Goal: Task Accomplishment & Management: Manage account settings

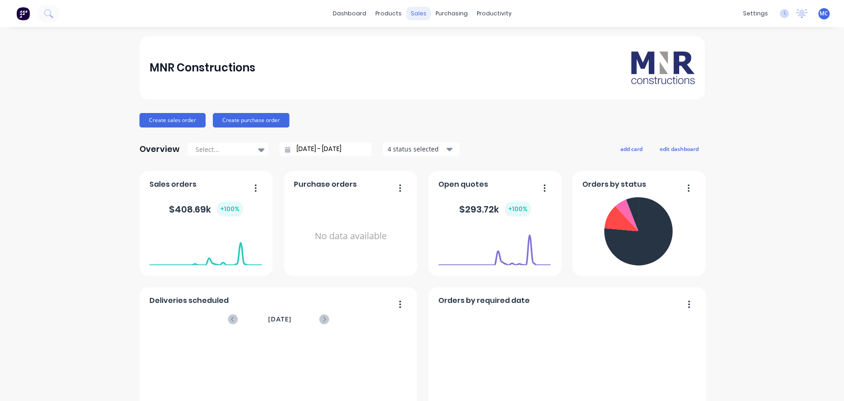
click at [419, 13] on div "sales" at bounding box center [418, 14] width 25 height 14
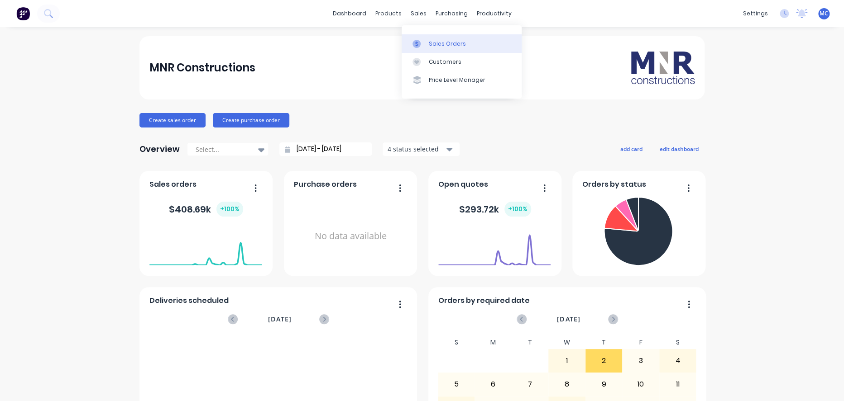
click at [424, 44] on div at bounding box center [419, 44] width 14 height 8
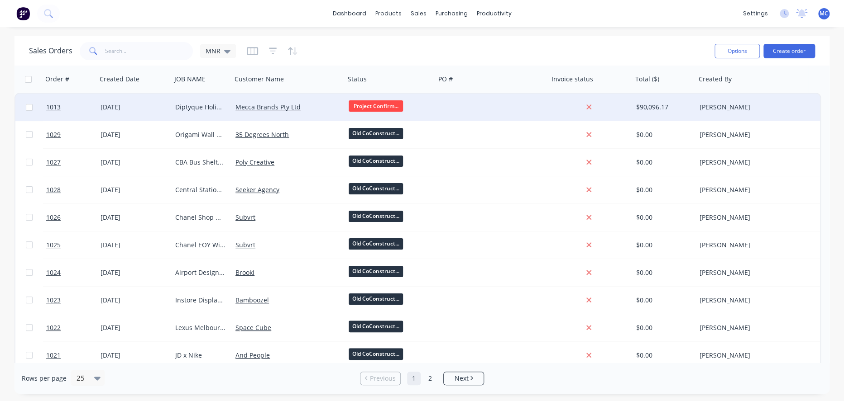
click at [491, 101] on div at bounding box center [491, 107] width 113 height 27
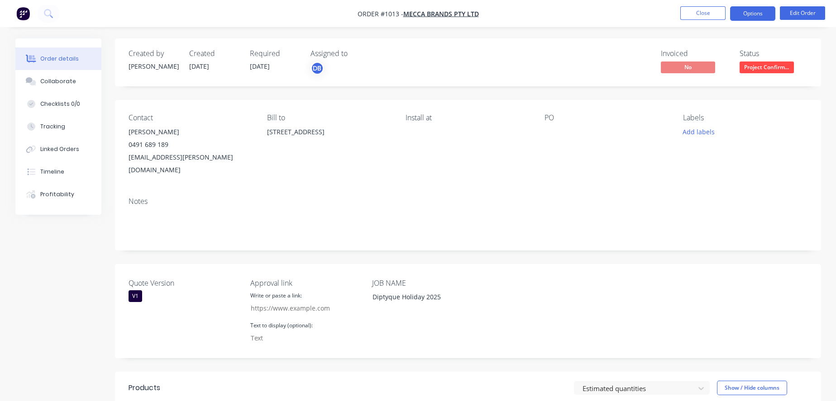
click at [753, 14] on button "Options" at bounding box center [752, 13] width 45 height 14
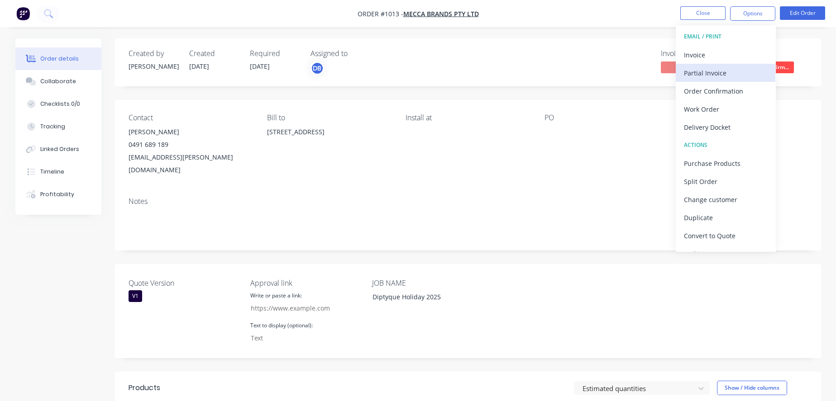
click at [713, 71] on div "Partial Invoice" at bounding box center [725, 73] width 83 height 13
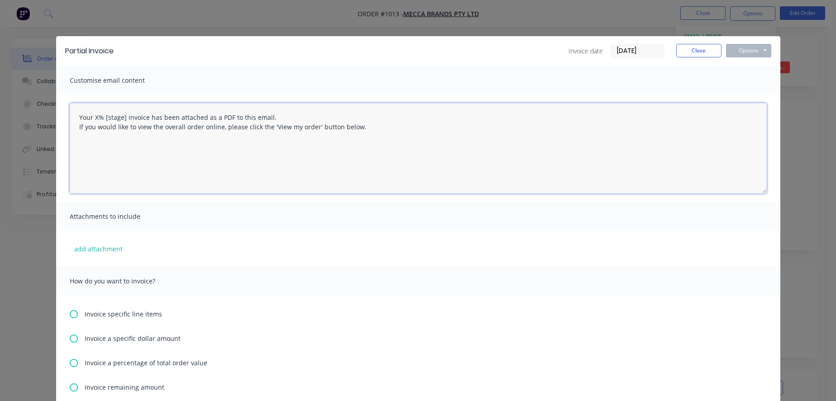
drag, startPoint x: 95, startPoint y: 119, endPoint x: 115, endPoint y: 110, distance: 23.1
click at [97, 119] on textarea "Your X% [stage] invoice has been attached as a PDF to this email. If you would …" at bounding box center [418, 148] width 697 height 91
drag, startPoint x: 128, startPoint y: 117, endPoint x: 107, endPoint y: 117, distance: 20.8
click at [107, 117] on textarea "Your 50% [stage] invoice has been attached as a PDF to this email. If you would…" at bounding box center [418, 148] width 697 height 91
click at [295, 138] on textarea "Your 50% Deposit invoice has been attached as a PDF to this email. If you would…" at bounding box center [418, 148] width 697 height 91
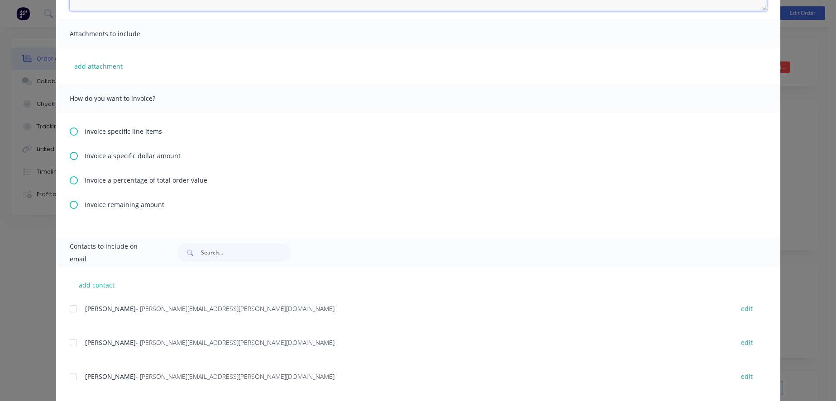
scroll to position [201, 0]
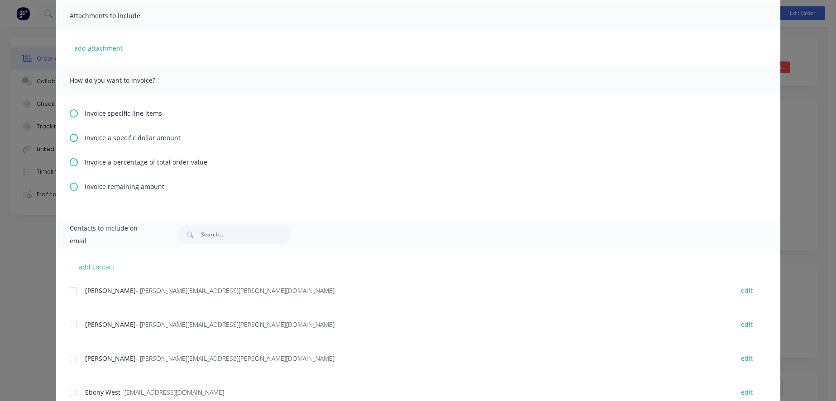
type textarea "Your 50% Deposit invoice has been attached as a PDF to this email. If you would…"
click at [71, 167] on icon at bounding box center [74, 162] width 8 height 8
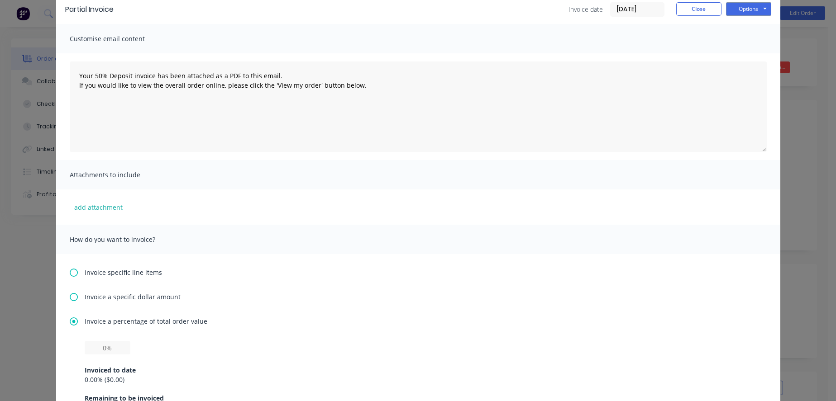
scroll to position [151, 0]
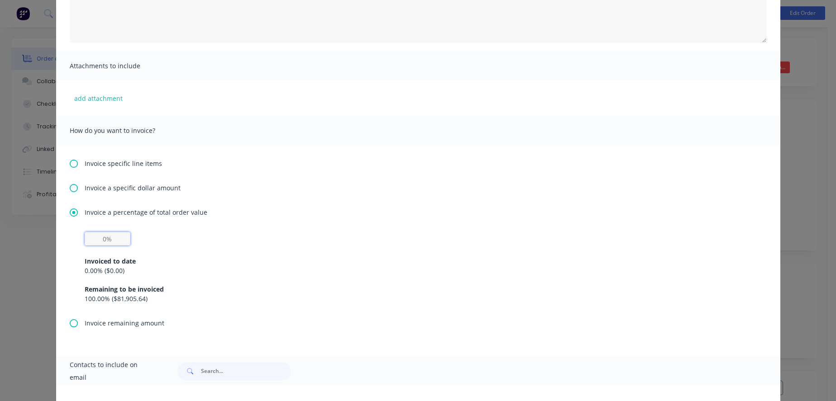
click at [100, 246] on input "text" at bounding box center [108, 239] width 46 height 14
type input "50%"
click at [267, 228] on div "Invoice a percentage of total order value 50% Invoiced to date 0.00 % ( $0.00 )…" at bounding box center [418, 263] width 697 height 111
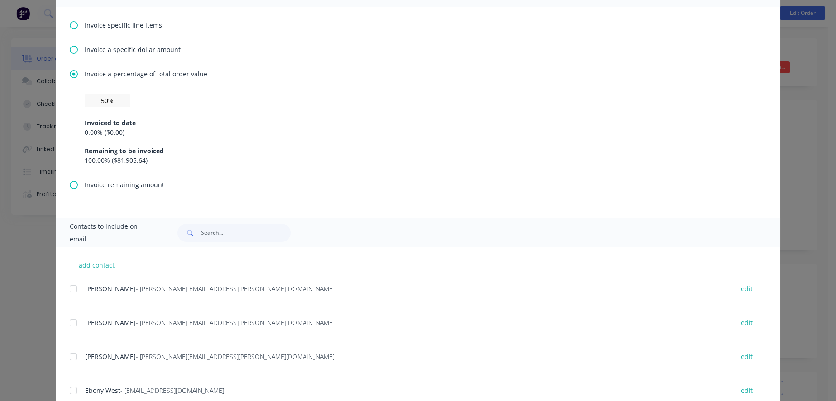
scroll to position [301, 0]
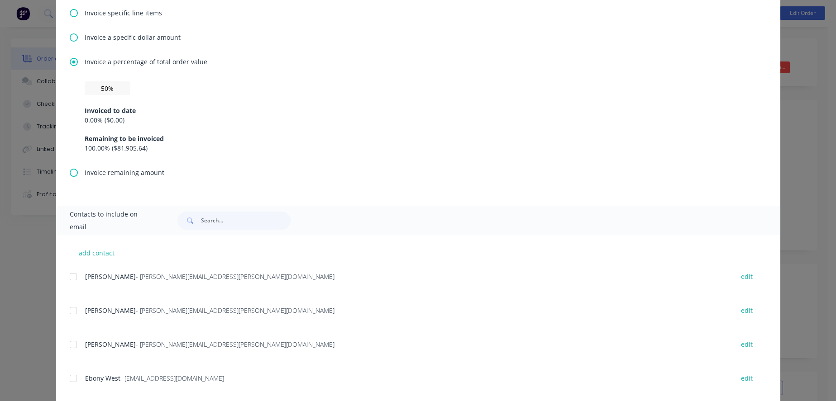
drag, startPoint x: 103, startPoint y: 348, endPoint x: 100, endPoint y: 354, distance: 7.3
drag, startPoint x: 100, startPoint y: 354, endPoint x: 414, endPoint y: 268, distance: 324.8
click at [414, 268] on div "add contact [PERSON_NAME] - [PERSON_NAME][EMAIL_ADDRESS][PERSON_NAME][DOMAIN_NA…" at bounding box center [418, 371] width 724 height 273
click at [66, 320] on div at bounding box center [73, 311] width 18 height 18
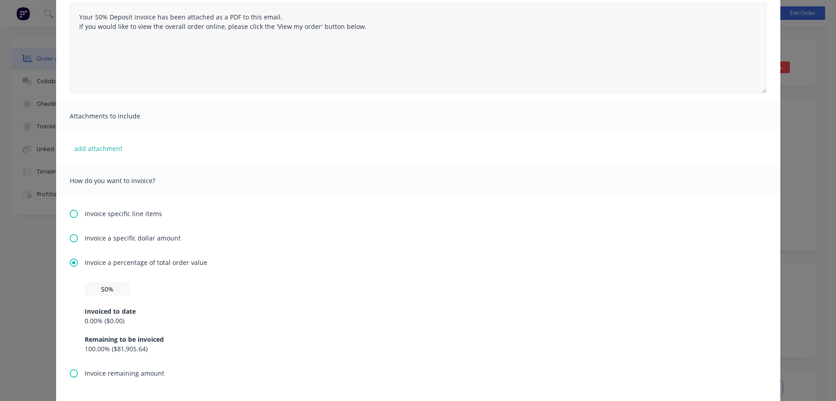
scroll to position [0, 0]
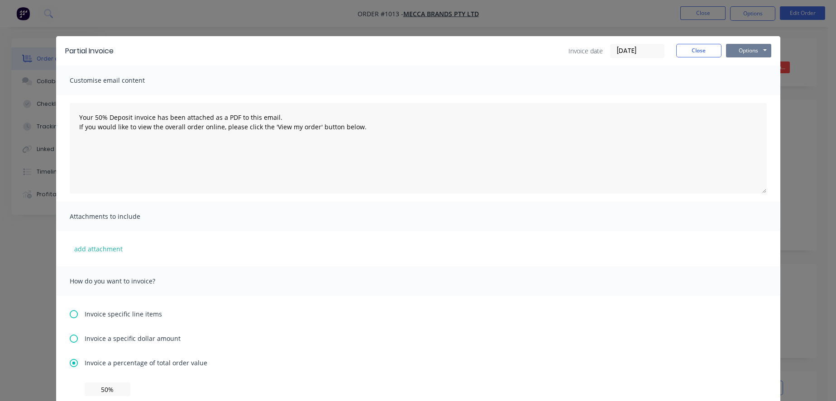
click at [736, 49] on button "Options" at bounding box center [748, 51] width 45 height 14
click at [742, 72] on button "Preview" at bounding box center [755, 66] width 58 height 15
click at [753, 52] on button "Options" at bounding box center [748, 51] width 45 height 14
click at [747, 99] on button "Email" at bounding box center [755, 96] width 58 height 15
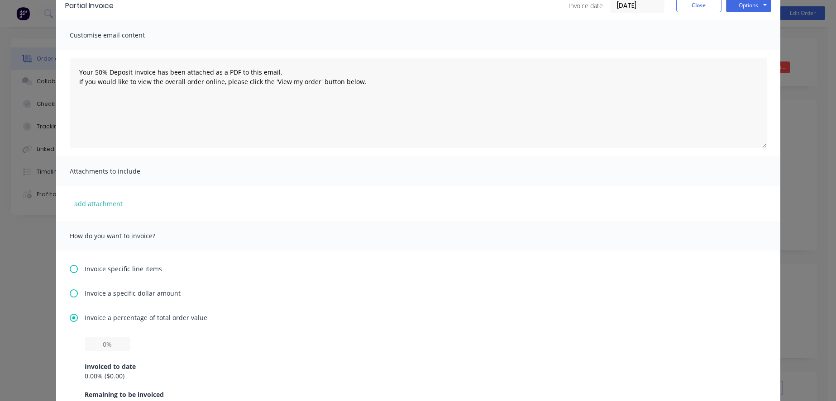
scroll to position [100, 0]
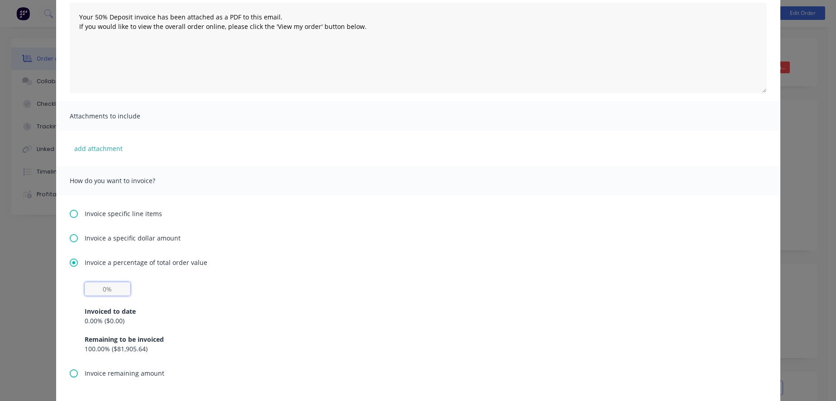
click at [94, 295] on input "text" at bounding box center [108, 289] width 46 height 14
type input "50%"
click at [249, 203] on div "Invoice specific line items Invoice a specific dollar amount Invoice a percenta…" at bounding box center [418, 301] width 724 height 211
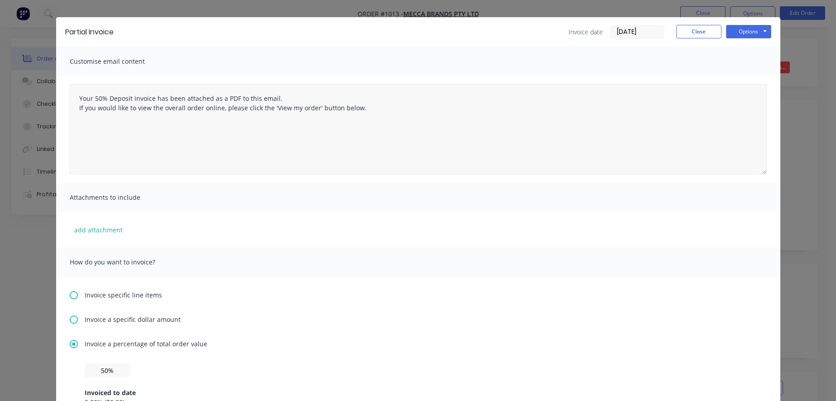
scroll to position [0, 0]
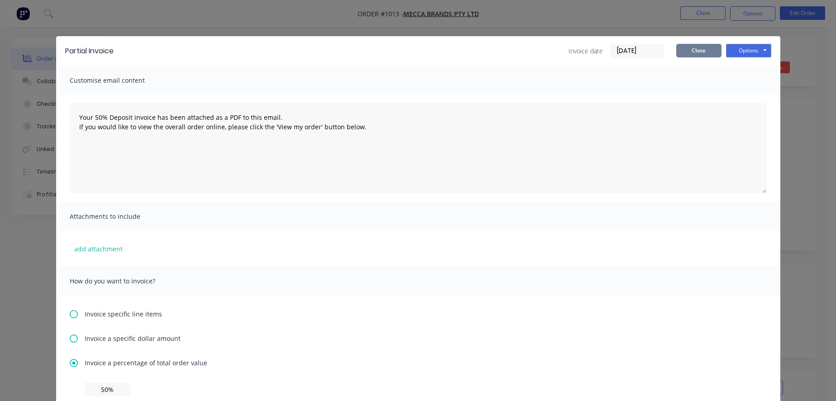
click at [696, 55] on button "Close" at bounding box center [698, 51] width 45 height 14
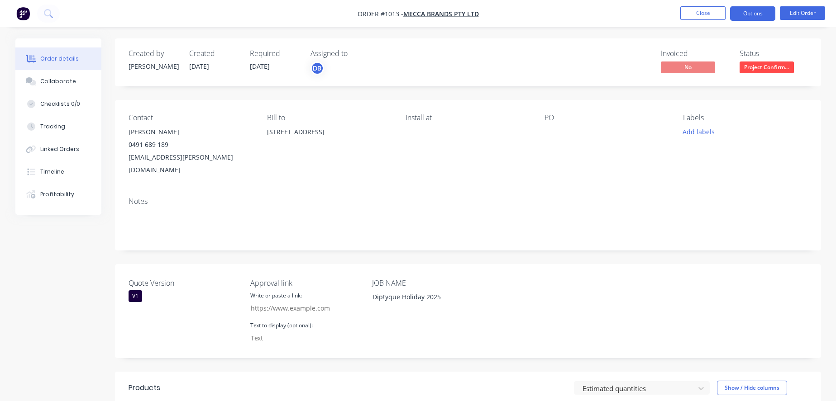
click at [747, 7] on button "Options" at bounding box center [752, 13] width 45 height 14
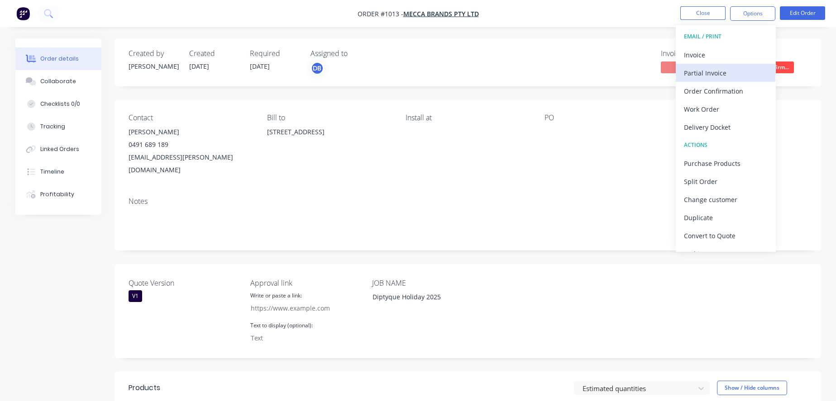
click at [707, 72] on div "Partial Invoice" at bounding box center [725, 73] width 83 height 13
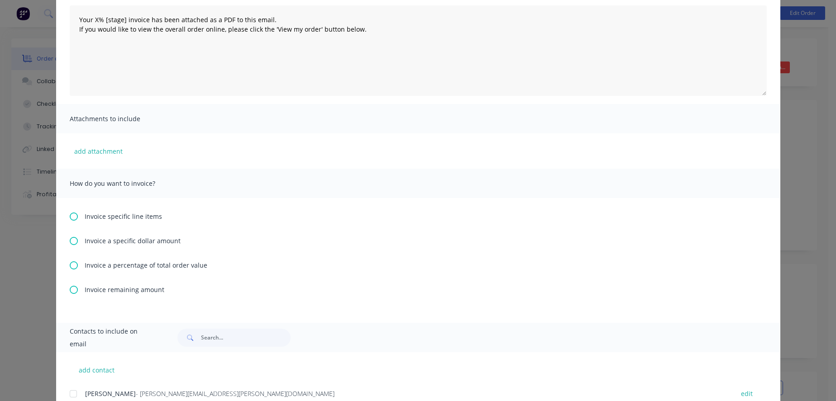
scroll to position [100, 0]
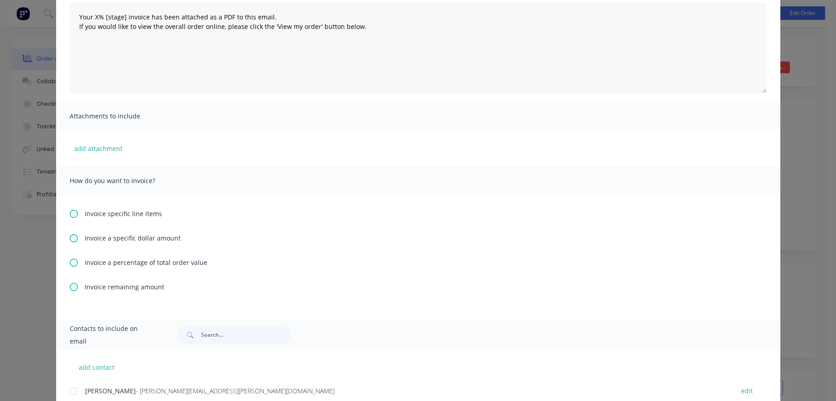
click at [113, 267] on span "Invoice a percentage of total order value" at bounding box center [146, 263] width 123 height 10
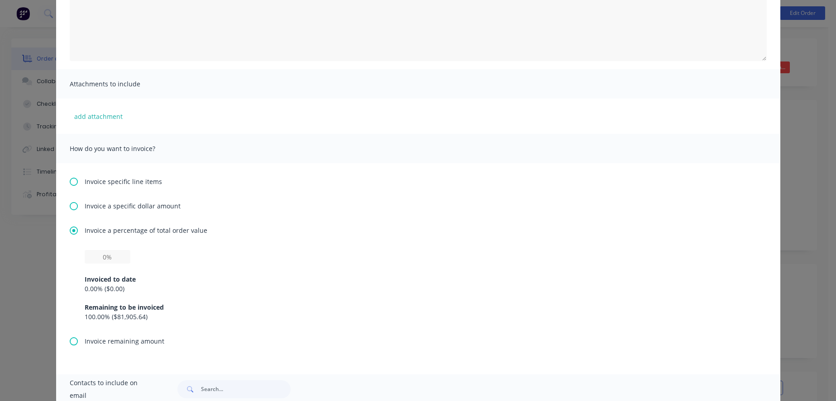
scroll to position [151, 0]
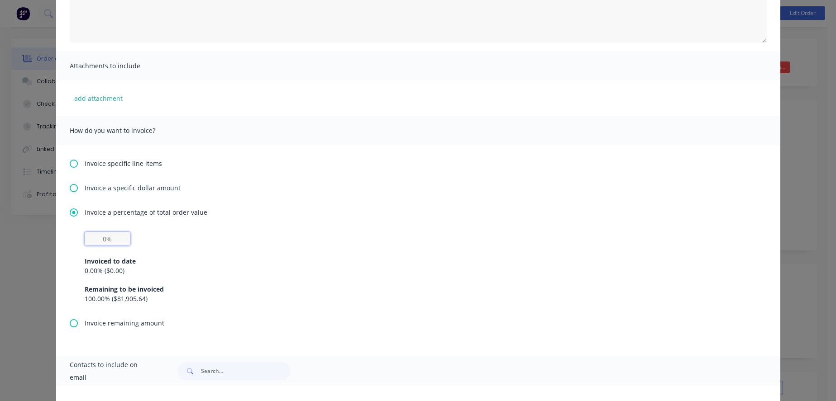
drag, startPoint x: 95, startPoint y: 241, endPoint x: 103, endPoint y: 235, distance: 9.8
click at [95, 240] on input "text" at bounding box center [108, 239] width 46 height 14
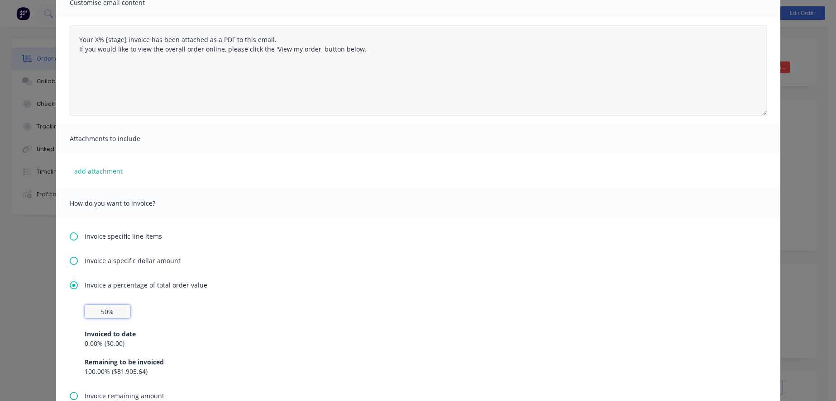
scroll to position [0, 0]
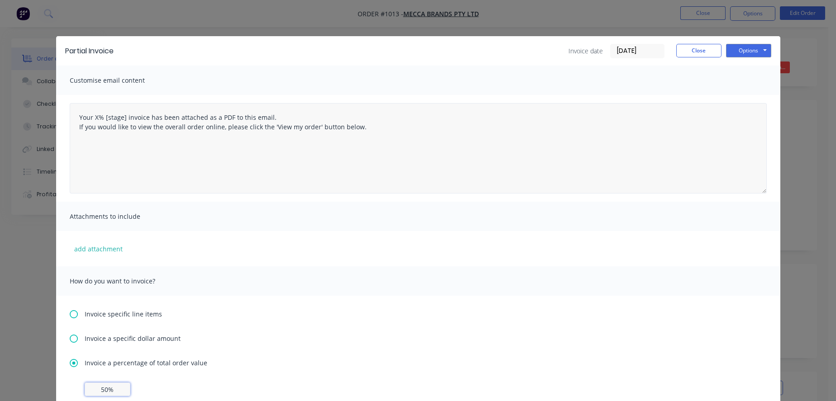
type input "50%"
click at [97, 121] on textarea "Your X% [stage] invoice has been attached as a PDF to this email. If you would …" at bounding box center [418, 148] width 697 height 91
drag, startPoint x: 127, startPoint y: 119, endPoint x: 105, endPoint y: 120, distance: 22.2
click at [105, 120] on textarea "Your 50% [stage] invoice has been attached as a PDF to this email. If you would…" at bounding box center [418, 148] width 697 height 91
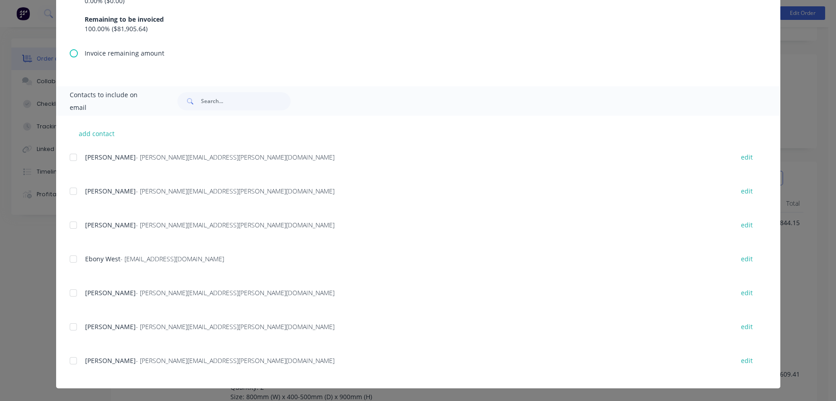
scroll to position [251, 0]
click at [72, 189] on div at bounding box center [73, 191] width 18 height 18
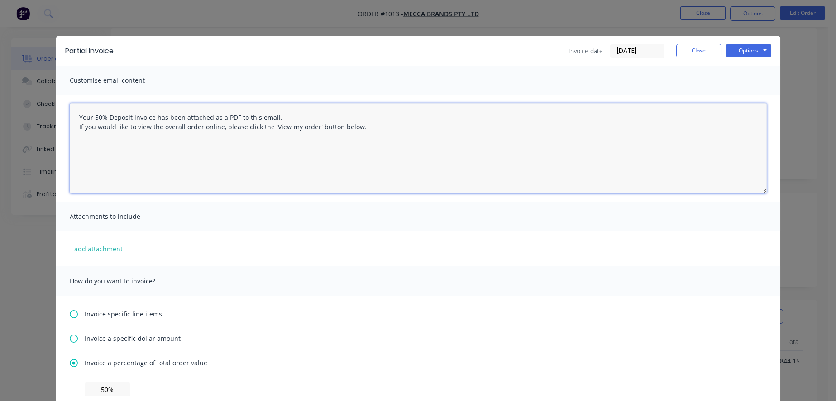
scroll to position [0, 0]
type textarea "Your 50% Deposit invoice has been attached as a PDF to this email. If you would…"
click at [747, 49] on button "Options" at bounding box center [748, 51] width 45 height 14
click at [748, 98] on button "Email" at bounding box center [755, 96] width 58 height 15
click at [679, 55] on button "Close" at bounding box center [698, 51] width 45 height 14
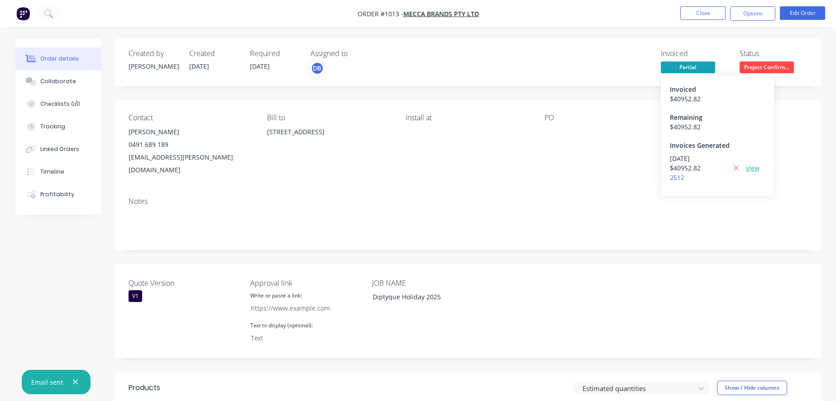
click at [748, 172] on link "view" at bounding box center [753, 168] width 14 height 10
click at [703, 12] on button "Close" at bounding box center [702, 13] width 45 height 14
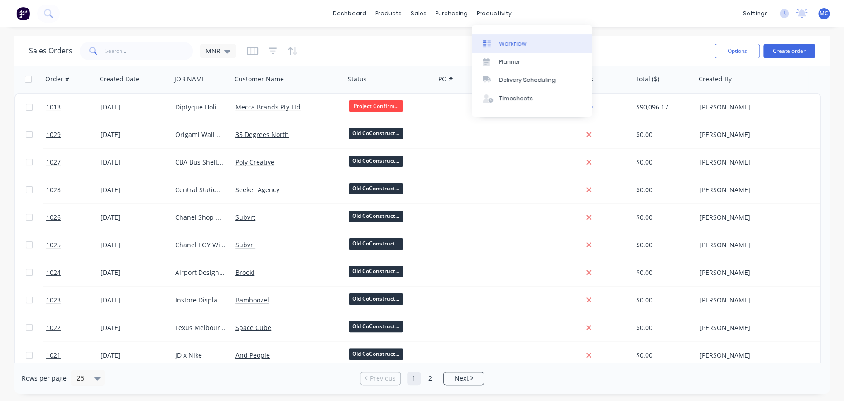
click at [513, 46] on div "Workflow" at bounding box center [512, 44] width 27 height 8
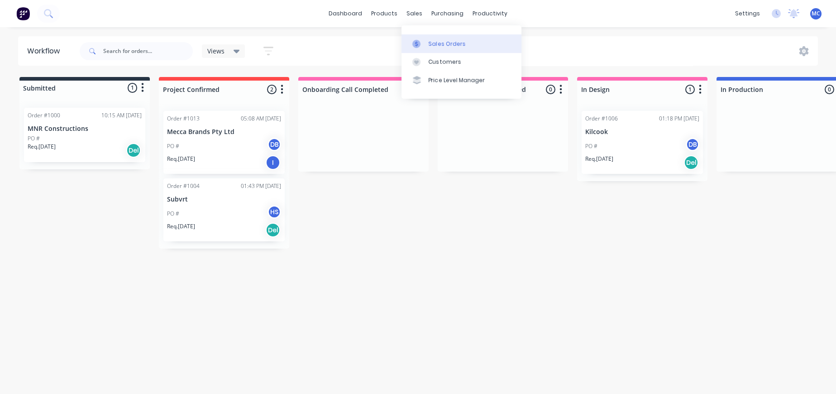
click at [458, 41] on div "Sales Orders" at bounding box center [447, 44] width 37 height 8
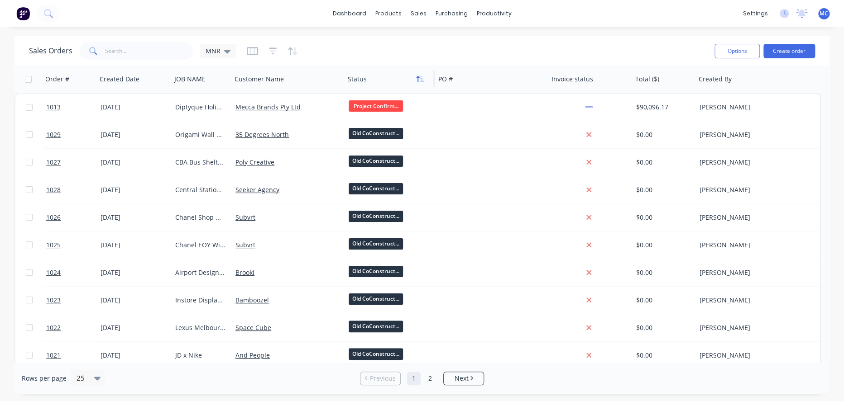
click at [422, 80] on icon "button" at bounding box center [422, 79] width 4 height 6
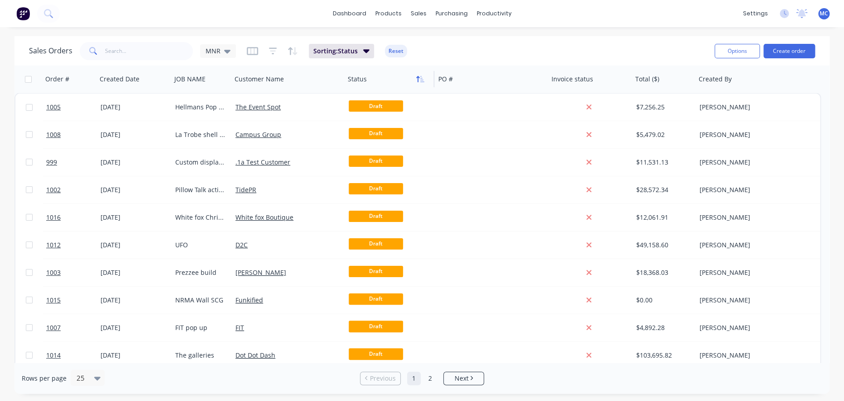
click at [423, 78] on icon "button" at bounding box center [420, 79] width 8 height 7
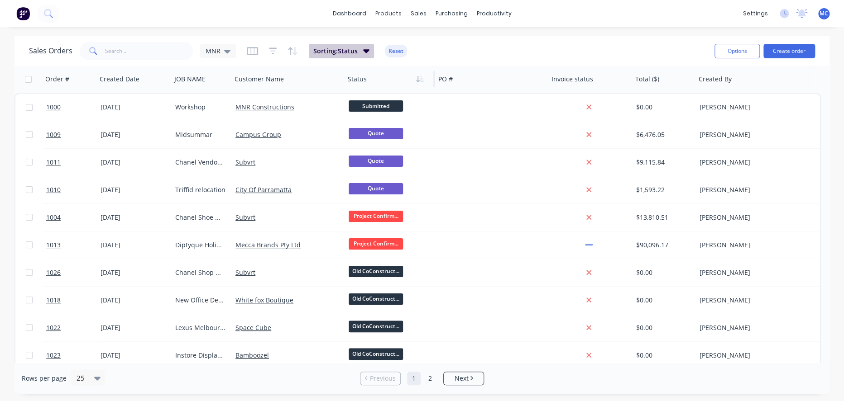
click at [368, 51] on icon "button" at bounding box center [366, 51] width 6 height 4
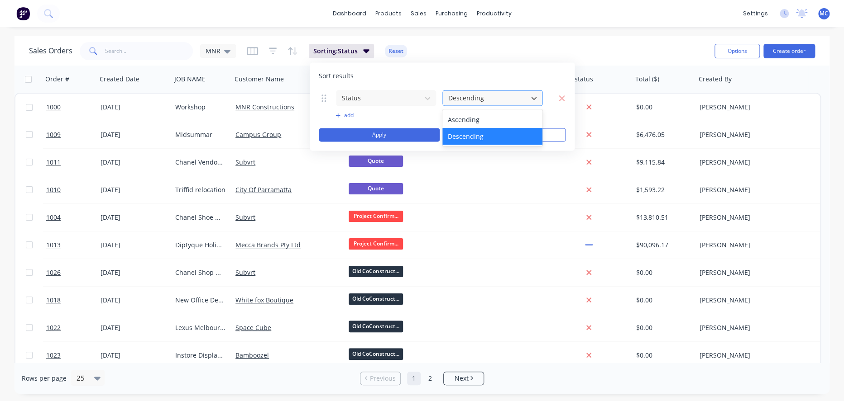
click at [493, 96] on div at bounding box center [485, 97] width 76 height 11
click at [342, 114] on button "add" at bounding box center [385, 115] width 101 height 7
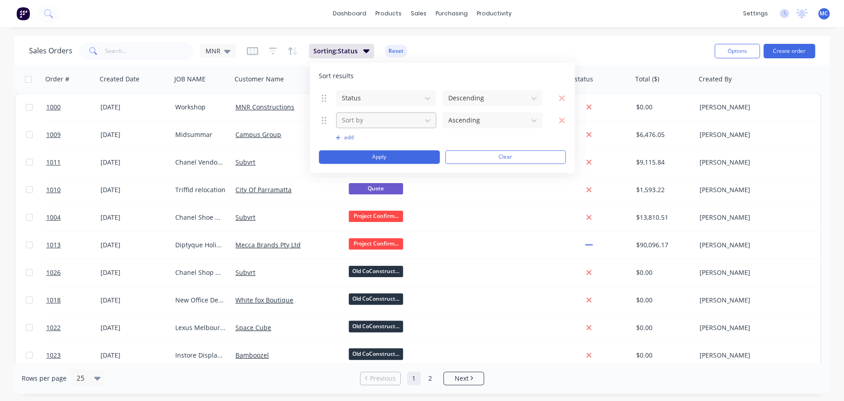
click at [371, 122] on div at bounding box center [379, 120] width 76 height 11
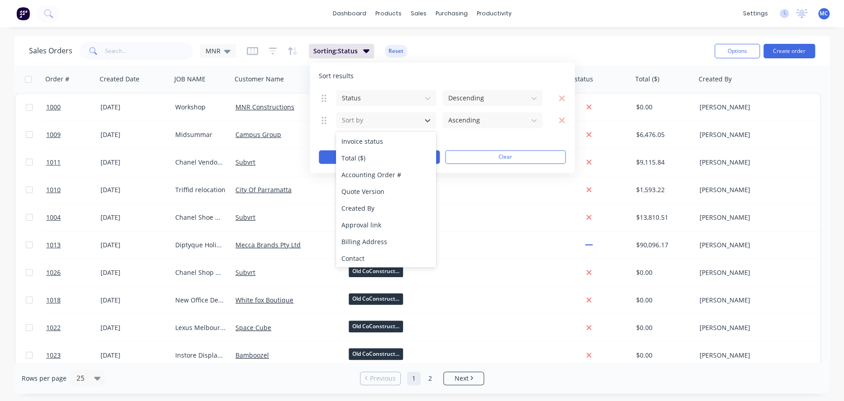
scroll to position [100, 0]
click at [540, 45] on div "Sales Orders MNR Sorting: Status Reset" at bounding box center [368, 51] width 678 height 22
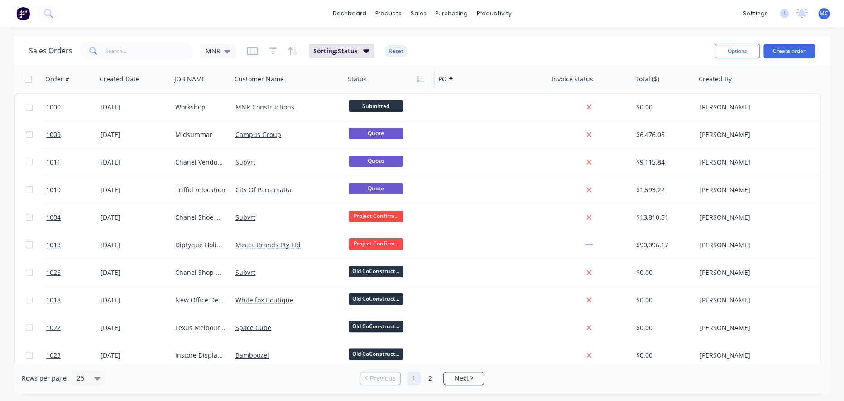
click at [440, 39] on div "Sales Orders MNR Sorting: Status Reset Options Create order" at bounding box center [421, 50] width 815 height 29
click at [276, 48] on icon "button" at bounding box center [273, 51] width 8 height 7
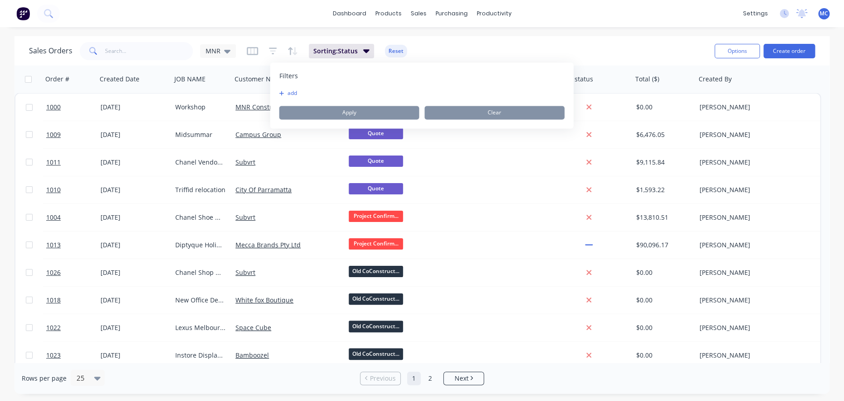
click at [295, 94] on button "add" at bounding box center [290, 93] width 23 height 7
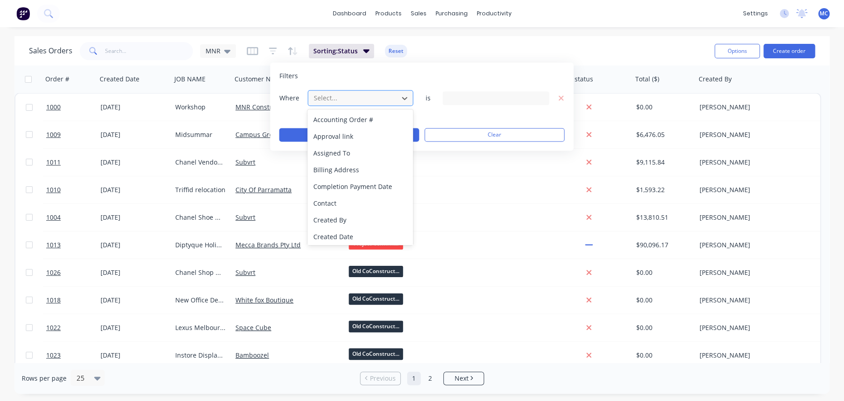
click at [333, 100] on div at bounding box center [352, 97] width 81 height 11
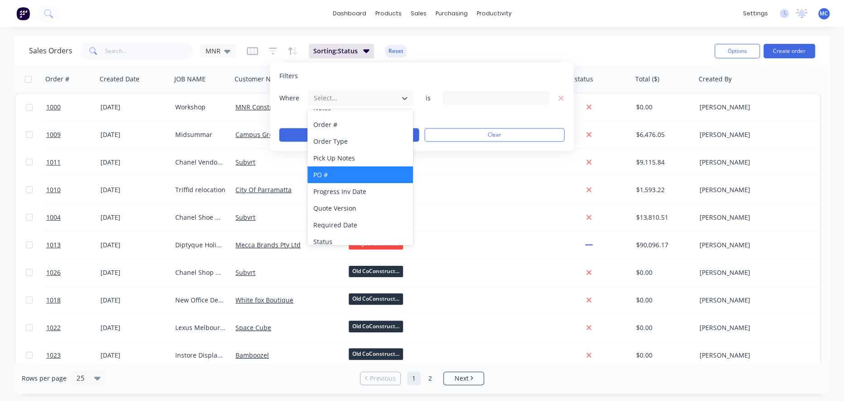
scroll to position [320, 0]
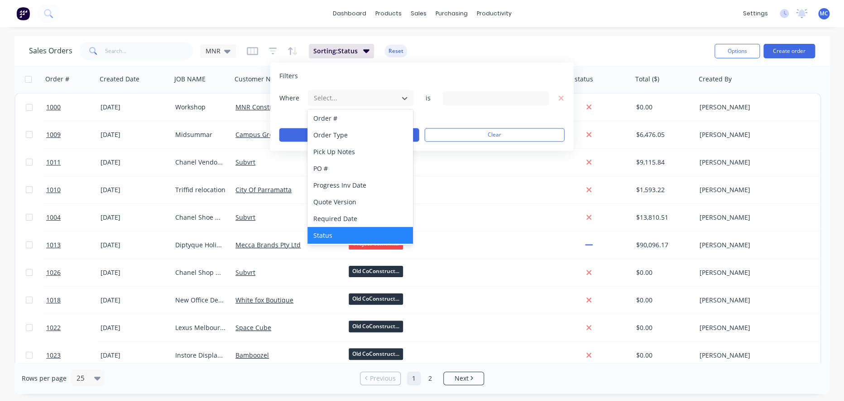
click at [358, 230] on div "Status" at bounding box center [359, 235] width 105 height 17
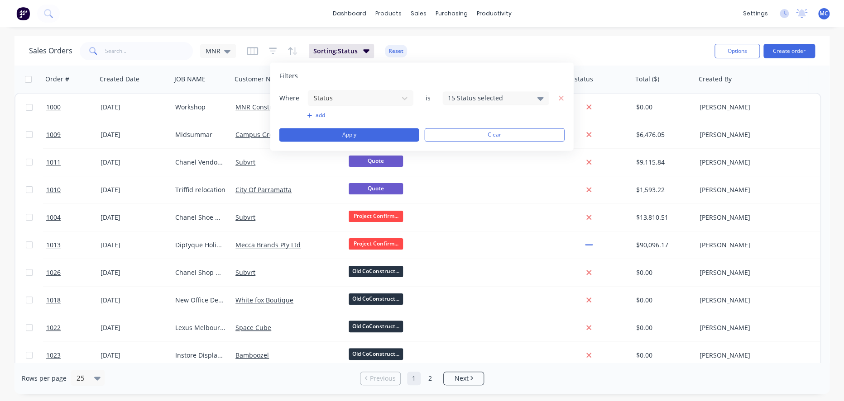
click at [470, 102] on div "15 Status selected" at bounding box center [488, 98] width 82 height 10
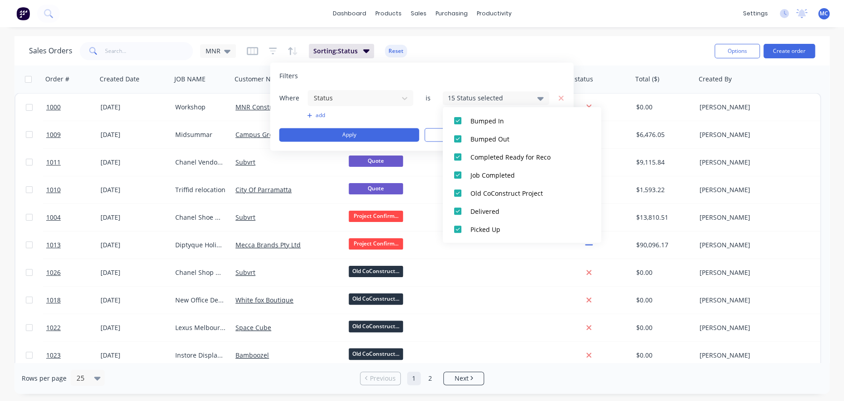
scroll to position [0, 0]
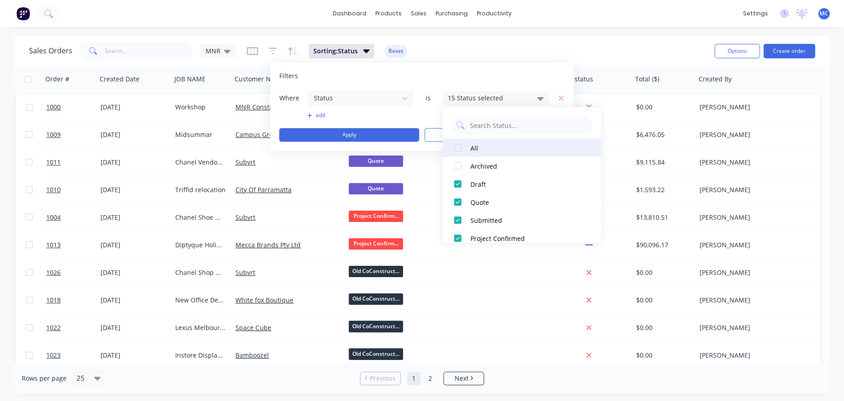
click at [458, 148] on div at bounding box center [458, 148] width 18 height 18
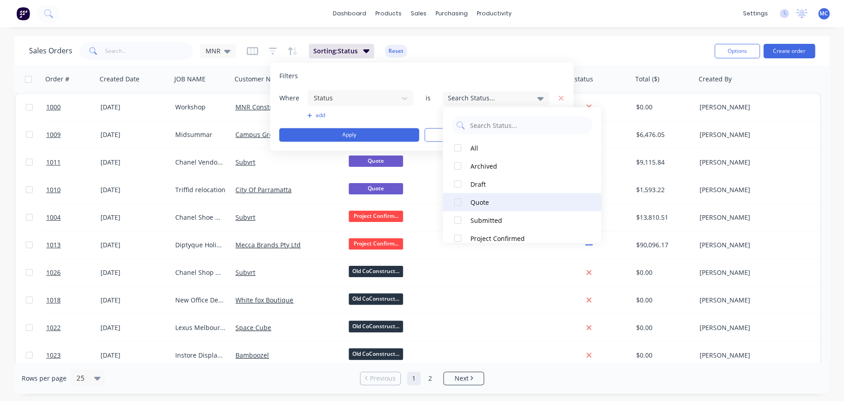
click at [457, 199] on div at bounding box center [458, 202] width 18 height 18
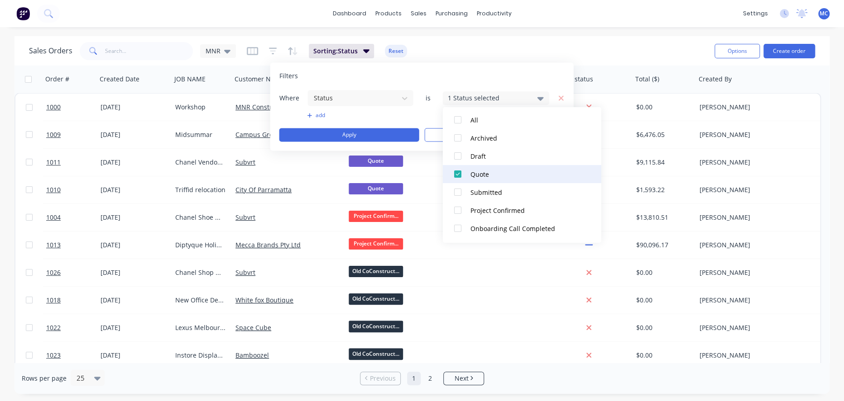
scroll to position [50, 0]
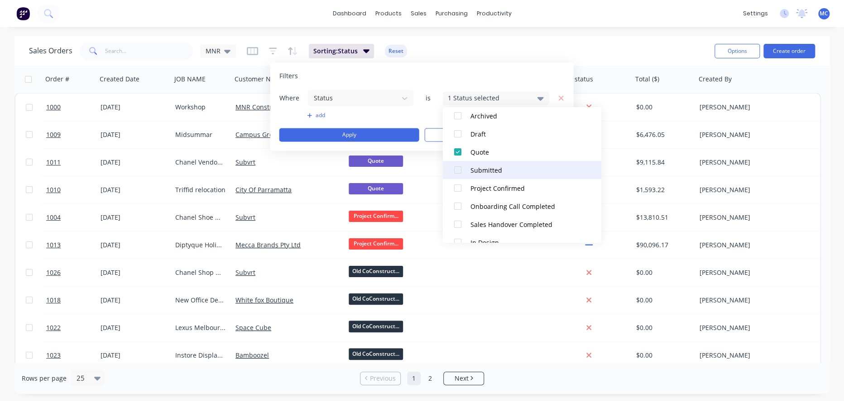
click at [460, 170] on div at bounding box center [458, 170] width 18 height 18
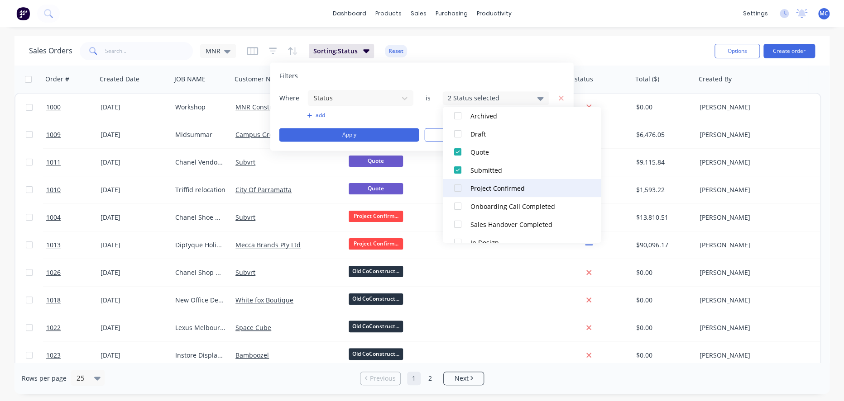
click at [458, 187] on div at bounding box center [458, 188] width 18 height 18
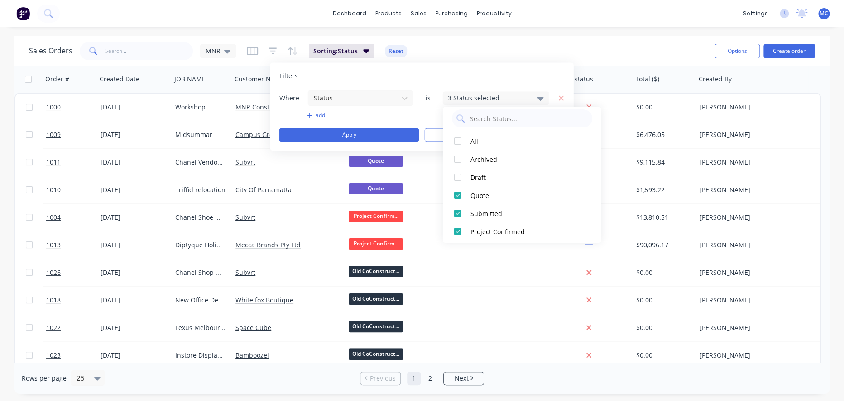
scroll to position [0, 0]
click at [517, 74] on div "Filters" at bounding box center [421, 76] width 285 height 9
click at [373, 137] on button "Apply" at bounding box center [349, 135] width 140 height 14
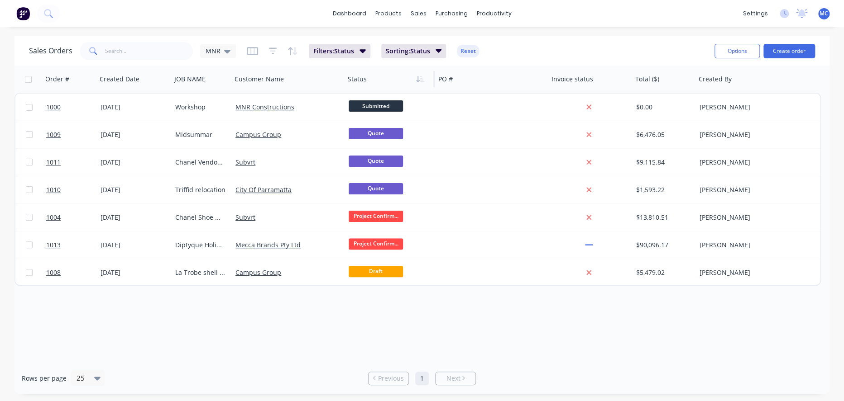
click at [530, 57] on div "Sales Orders MNR Filters: Status Sorting: Status Reset" at bounding box center [368, 51] width 678 height 22
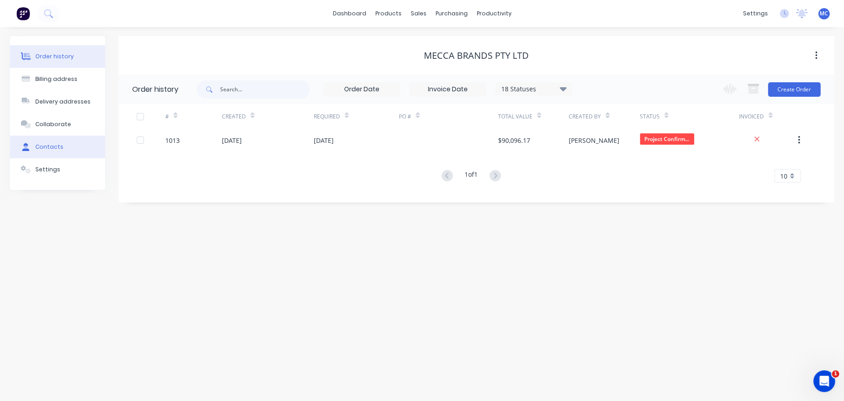
click at [56, 151] on div "Contacts" at bounding box center [49, 147] width 28 height 8
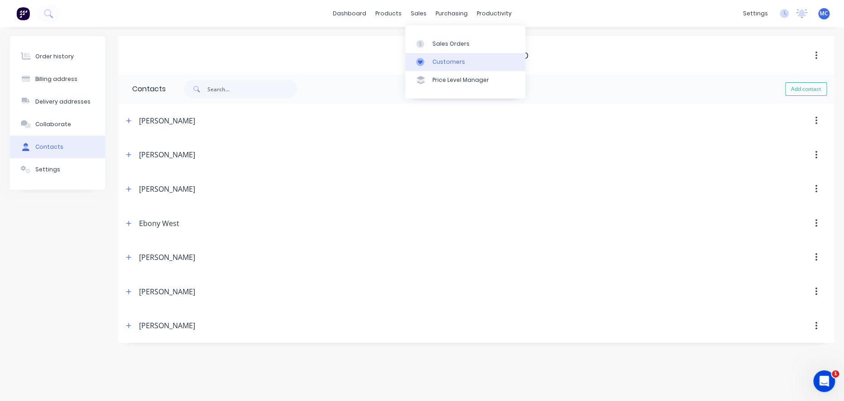
click at [442, 60] on div "Customers" at bounding box center [448, 62] width 33 height 8
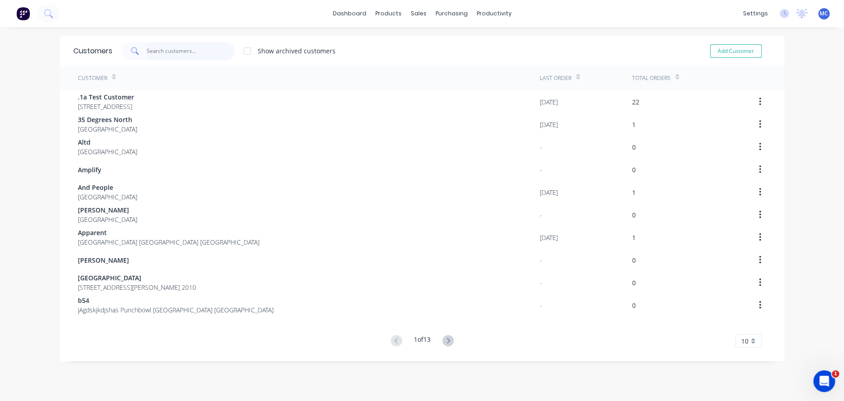
click at [176, 56] on input "text" at bounding box center [191, 51] width 88 height 18
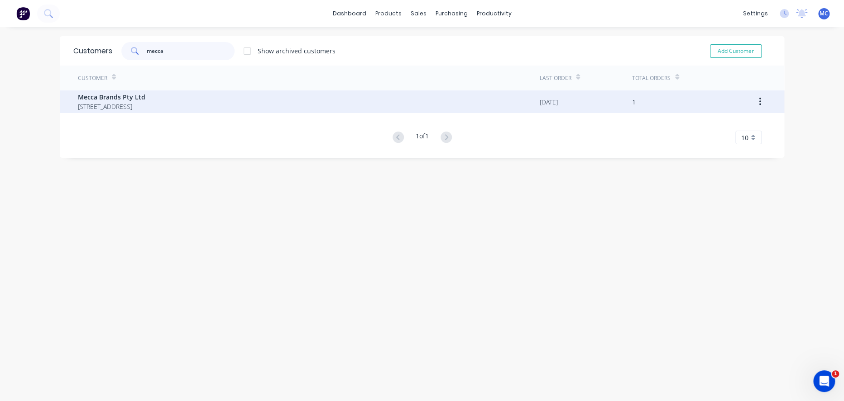
type input "mecca"
click at [245, 94] on div "Mecca Brands Pty Ltd 35 Wangaratta Street Richmond VIC 3121" at bounding box center [309, 102] width 462 height 23
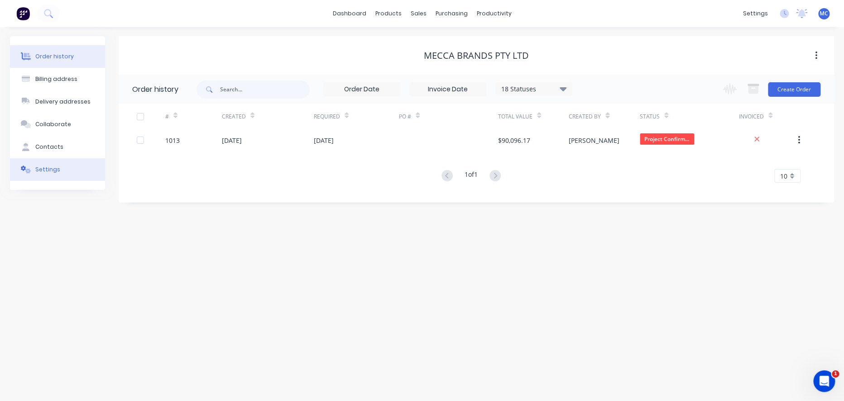
click at [32, 174] on div at bounding box center [26, 170] width 14 height 8
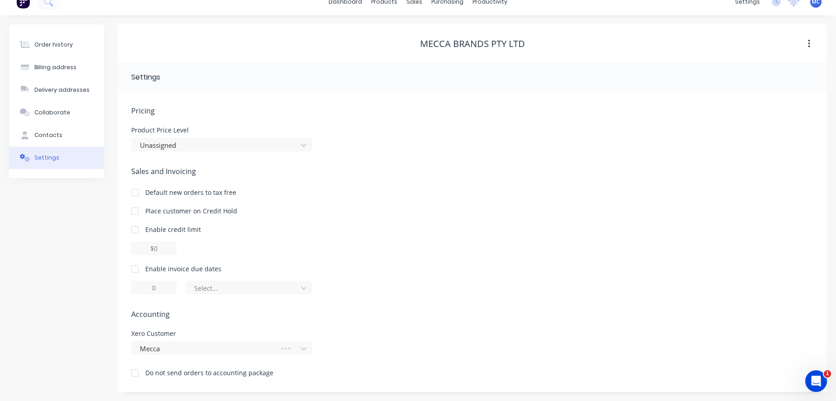
scroll to position [26, 0]
click at [137, 264] on div at bounding box center [135, 269] width 18 height 18
drag, startPoint x: 161, startPoint y: 286, endPoint x: 143, endPoint y: 286, distance: 18.1
click at [143, 286] on input "1" at bounding box center [153, 288] width 45 height 14
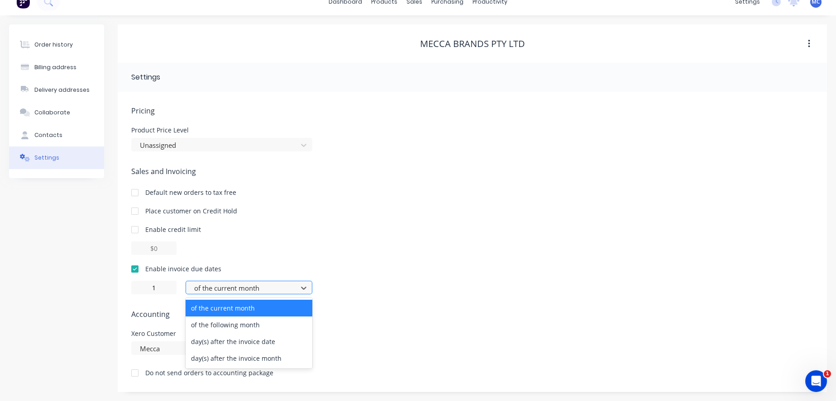
click at [208, 286] on div at bounding box center [243, 288] width 100 height 11
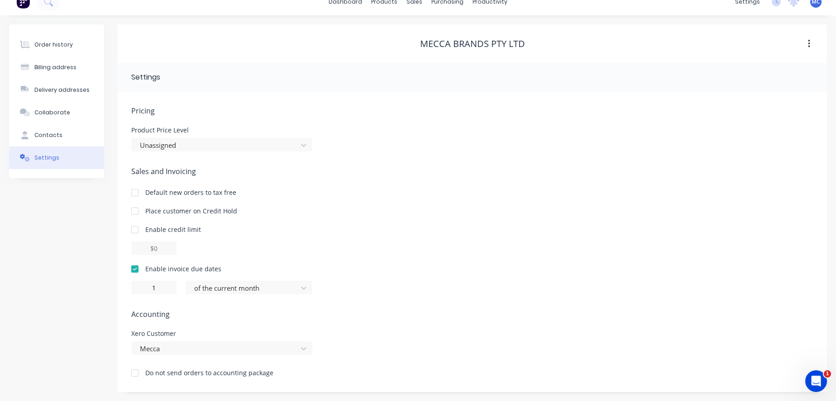
click at [355, 251] on div "Sales and Invoicing Default new orders to tax free Place customer on Credit Hol…" at bounding box center [472, 230] width 682 height 129
click at [234, 286] on div at bounding box center [243, 288] width 100 height 11
drag, startPoint x: 165, startPoint y: 277, endPoint x: 115, endPoint y: 280, distance: 49.9
click at [115, 280] on div "Order history Billing address Delivery addresses Collaborate Contacts Settings …" at bounding box center [418, 208] width 818 height 368
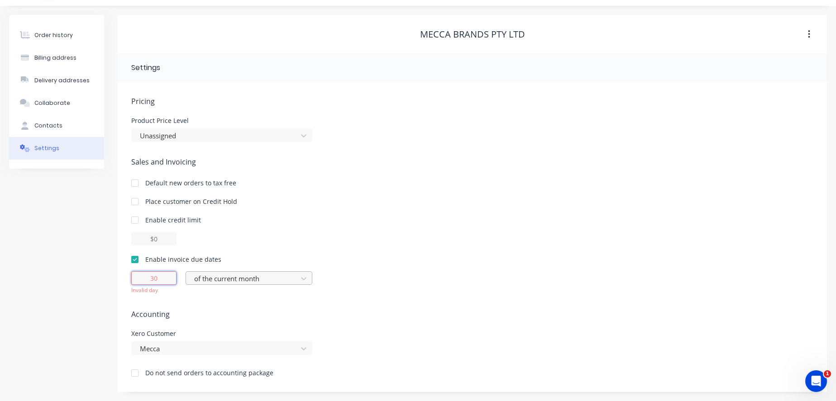
type input "30"
click at [224, 283] on div at bounding box center [243, 278] width 100 height 11
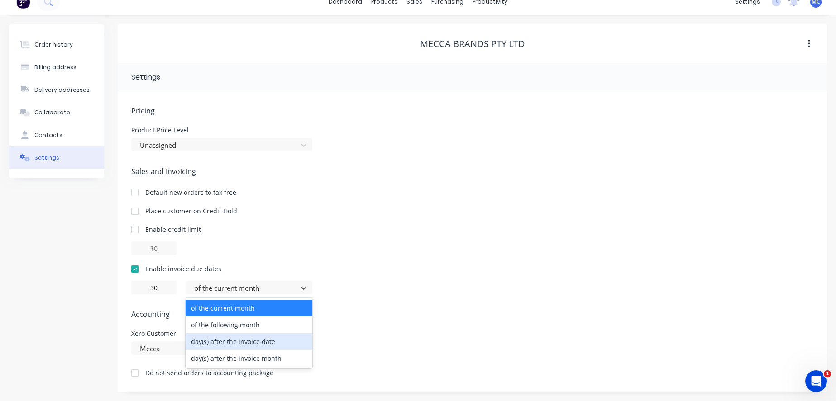
click at [228, 341] on div "day(s) after the invoice date" at bounding box center [249, 342] width 127 height 17
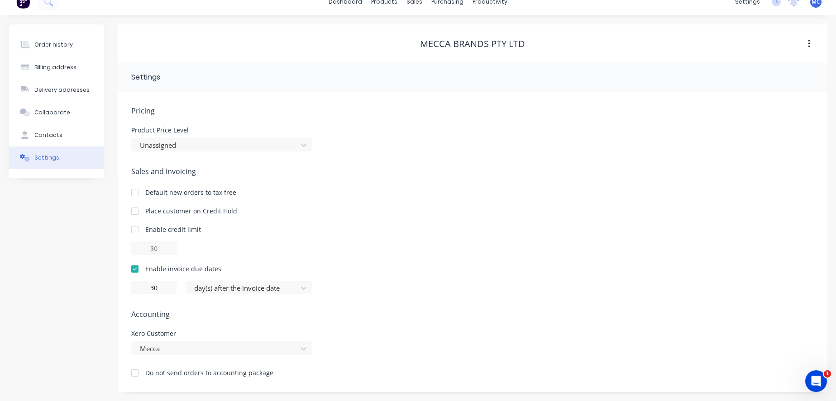
click at [378, 281] on div "30 day(s) after the invoice date" at bounding box center [472, 288] width 682 height 14
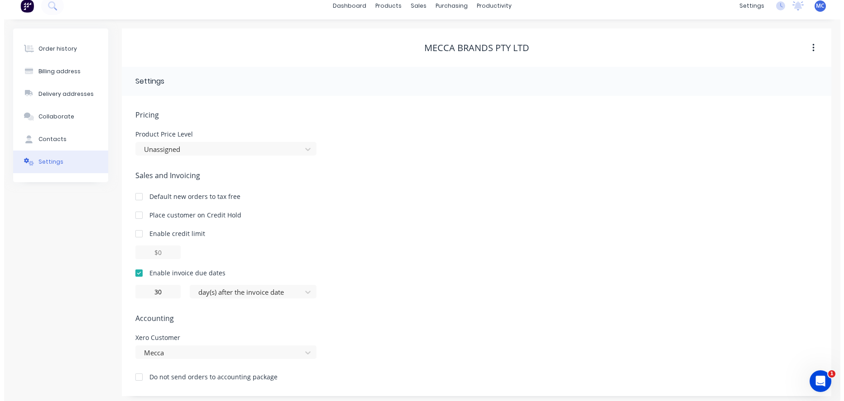
scroll to position [0, 0]
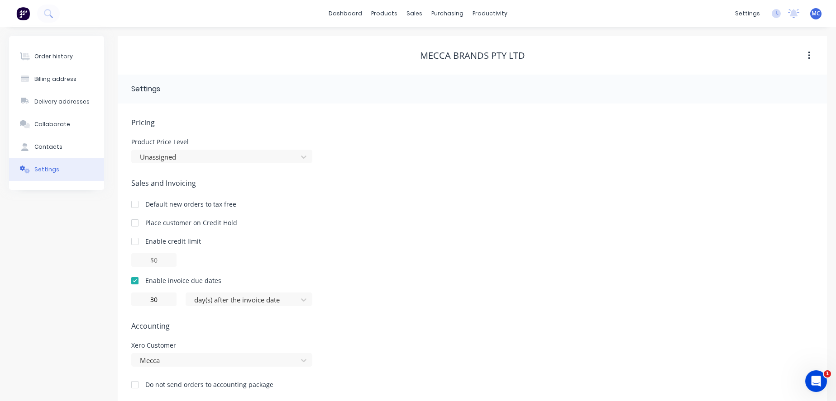
click at [57, 301] on div "Order history Billing address Delivery addresses Collaborate Contacts Settings" at bounding box center [56, 220] width 95 height 368
click at [58, 54] on div "Order history" at bounding box center [53, 57] width 38 height 8
